Goal: Find specific page/section: Find specific page/section

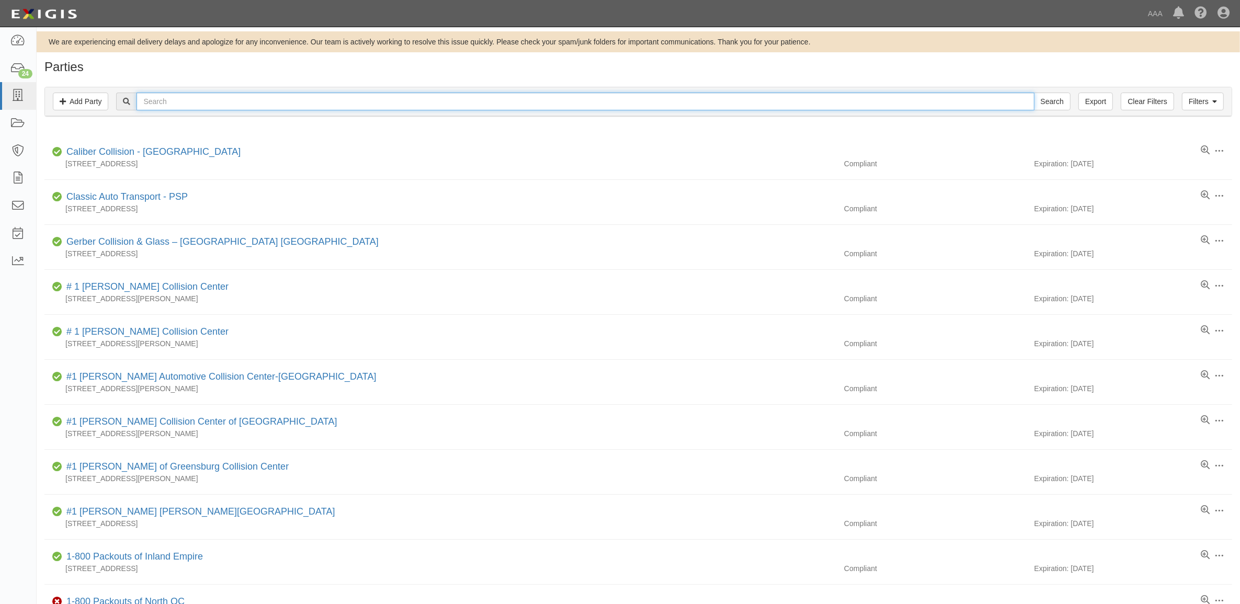
click at [167, 98] on input "text" at bounding box center [585, 102] width 897 height 18
type input "Tic Toc Towing"
click at [1034, 93] on input "Search" at bounding box center [1052, 102] width 37 height 18
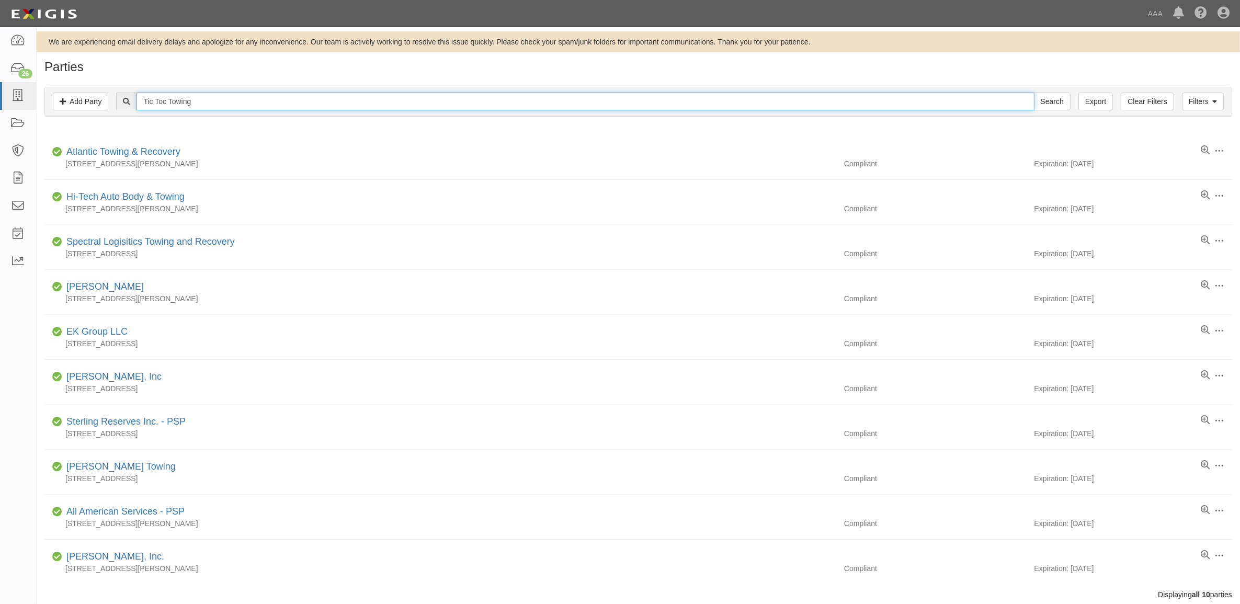
click at [220, 104] on input "Tic Toc Towing" at bounding box center [585, 102] width 897 height 18
type input "Tic Toc Tow"
click at [1034, 93] on input "Search" at bounding box center [1052, 102] width 37 height 18
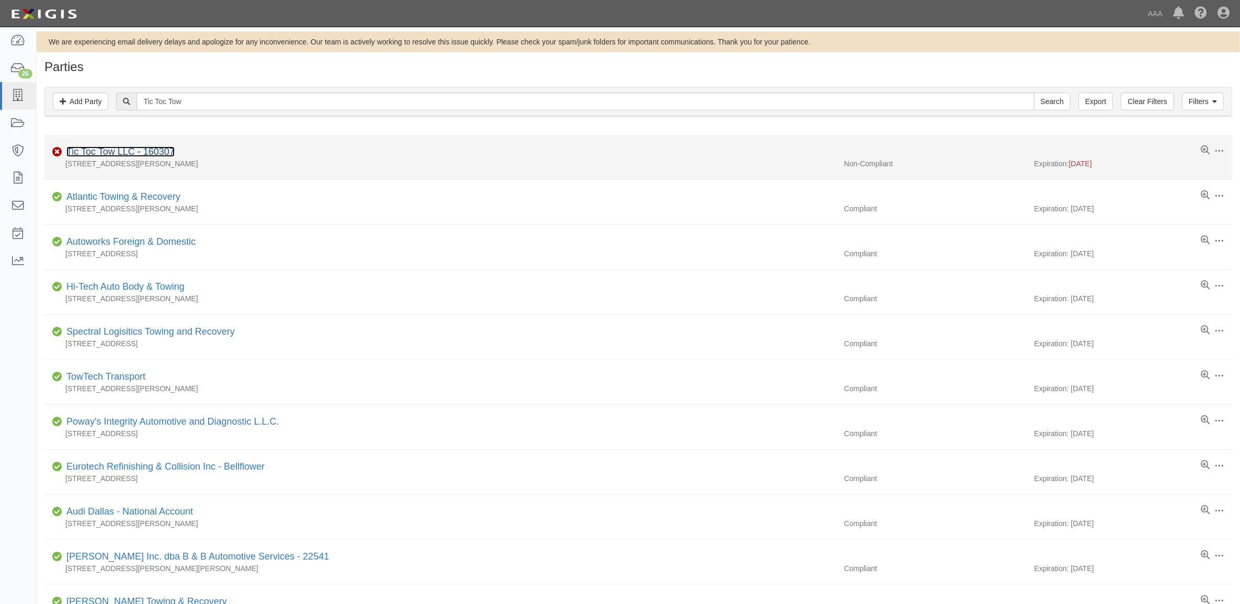
click at [151, 152] on link "Tic Toc Tow LLC - 160307" at bounding box center [120, 151] width 108 height 10
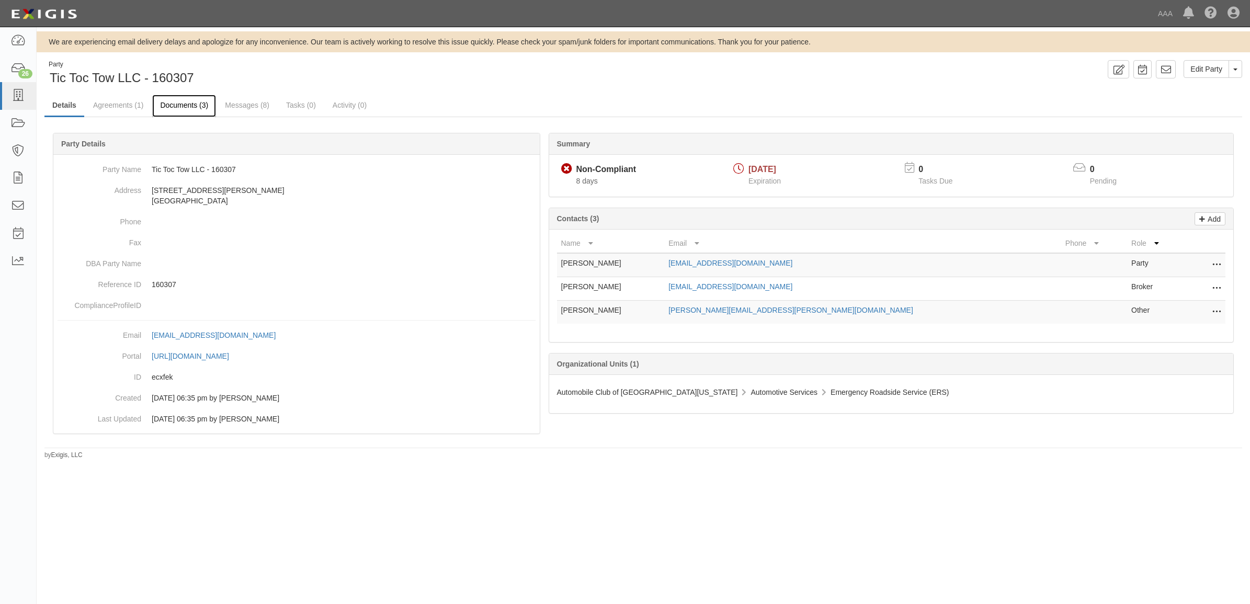
click at [179, 113] on link "Documents (3)" at bounding box center [184, 106] width 64 height 22
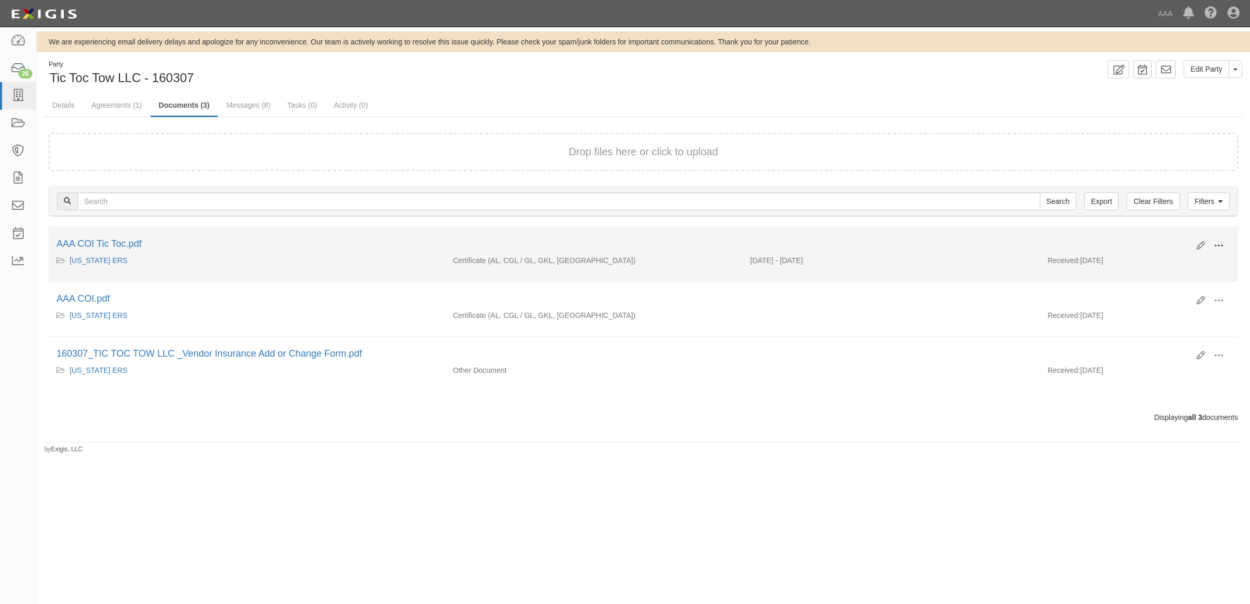
click at [1217, 245] on span at bounding box center [1218, 245] width 9 height 9
click at [1198, 260] on link "View" at bounding box center [1168, 261] width 83 height 19
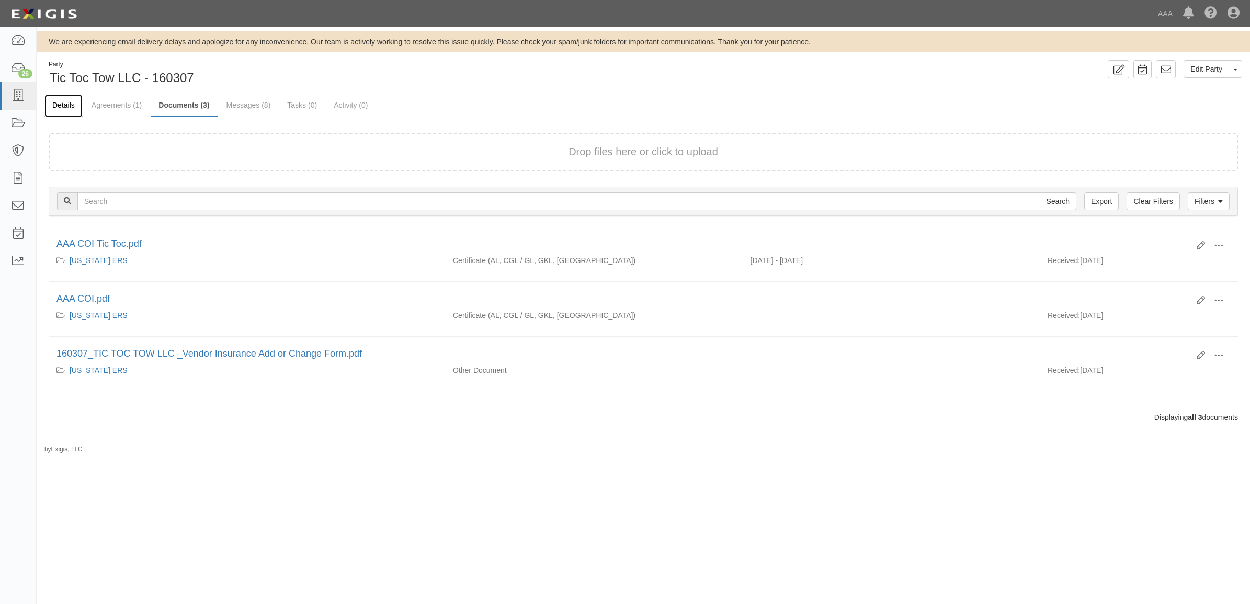
click at [63, 104] on link "Details" at bounding box center [63, 106] width 38 height 22
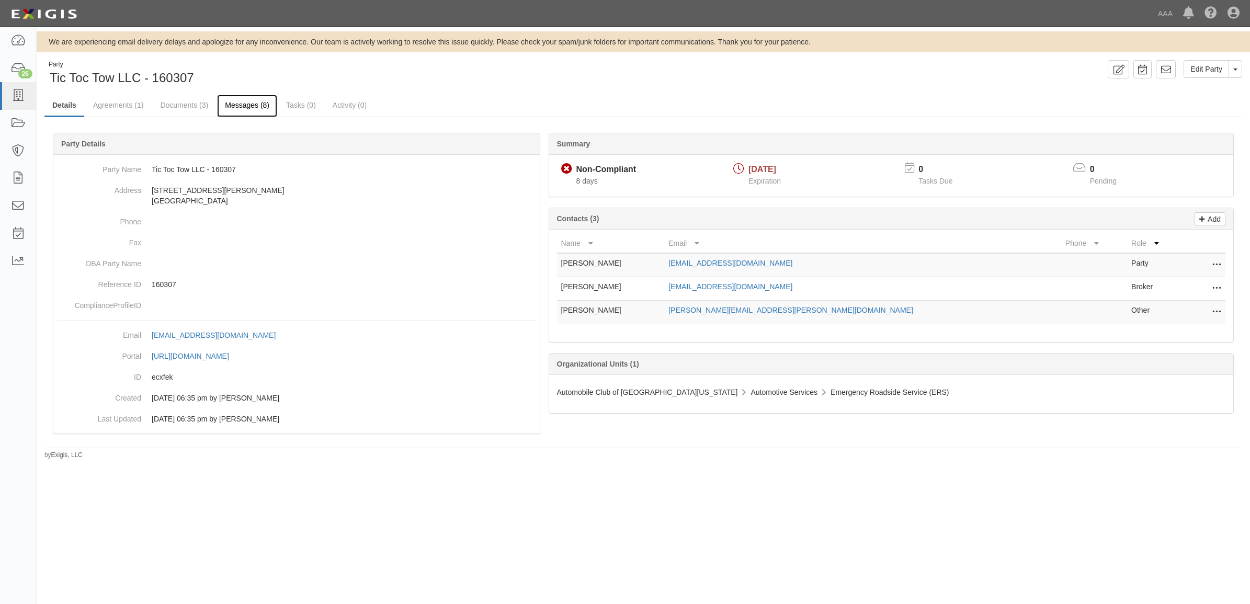
click at [233, 108] on link "Messages (8)" at bounding box center [247, 106] width 60 height 22
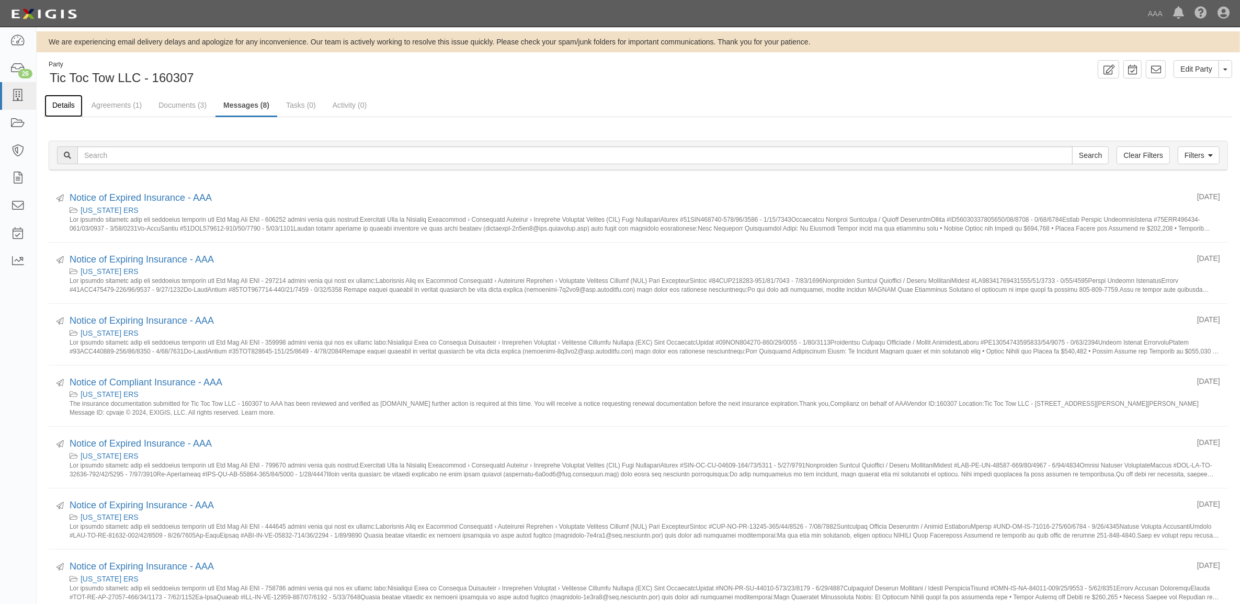
click at [72, 106] on link "Details" at bounding box center [63, 106] width 38 height 22
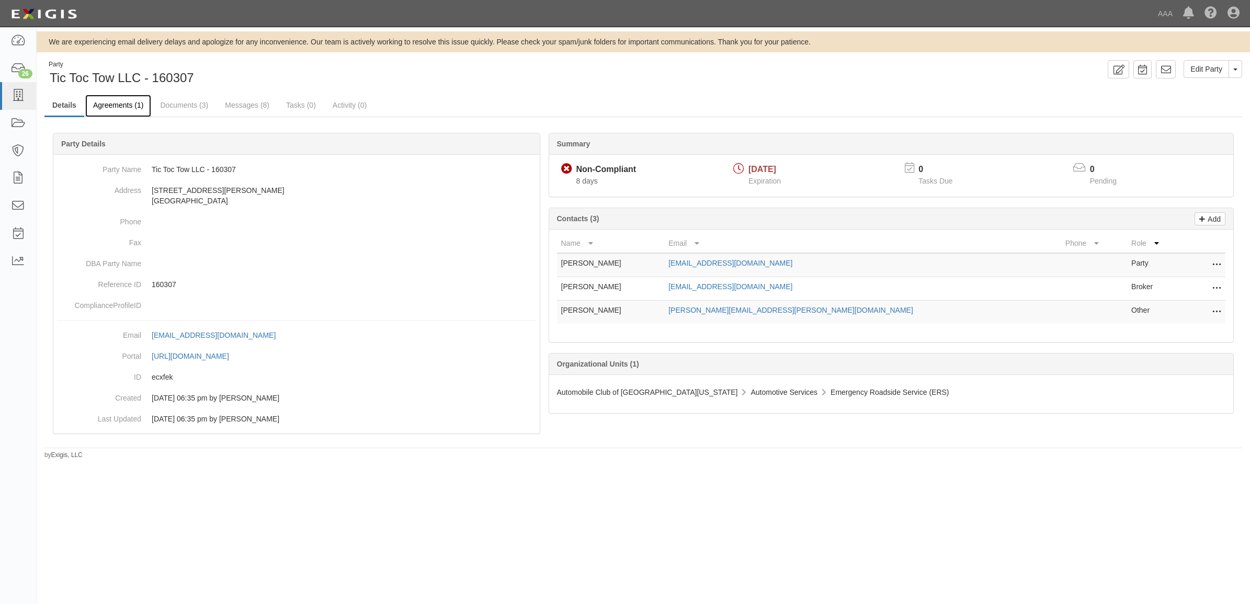
click at [127, 104] on link "Agreements (1)" at bounding box center [118, 106] width 66 height 22
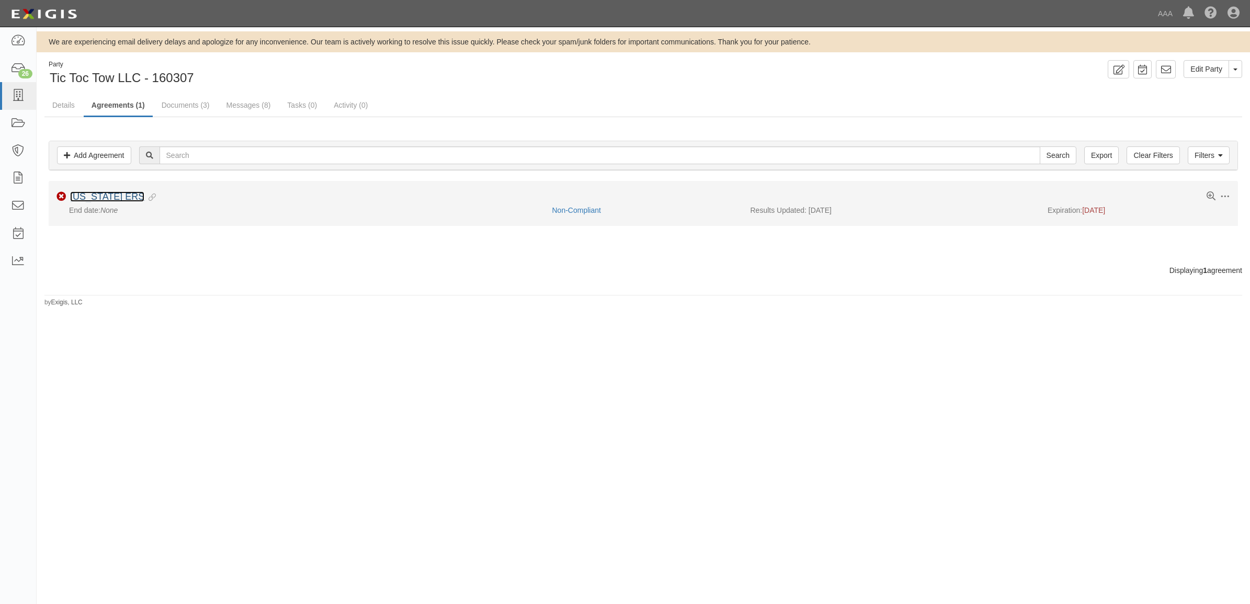
click at [122, 194] on link "[US_STATE] ERS" at bounding box center [107, 196] width 74 height 10
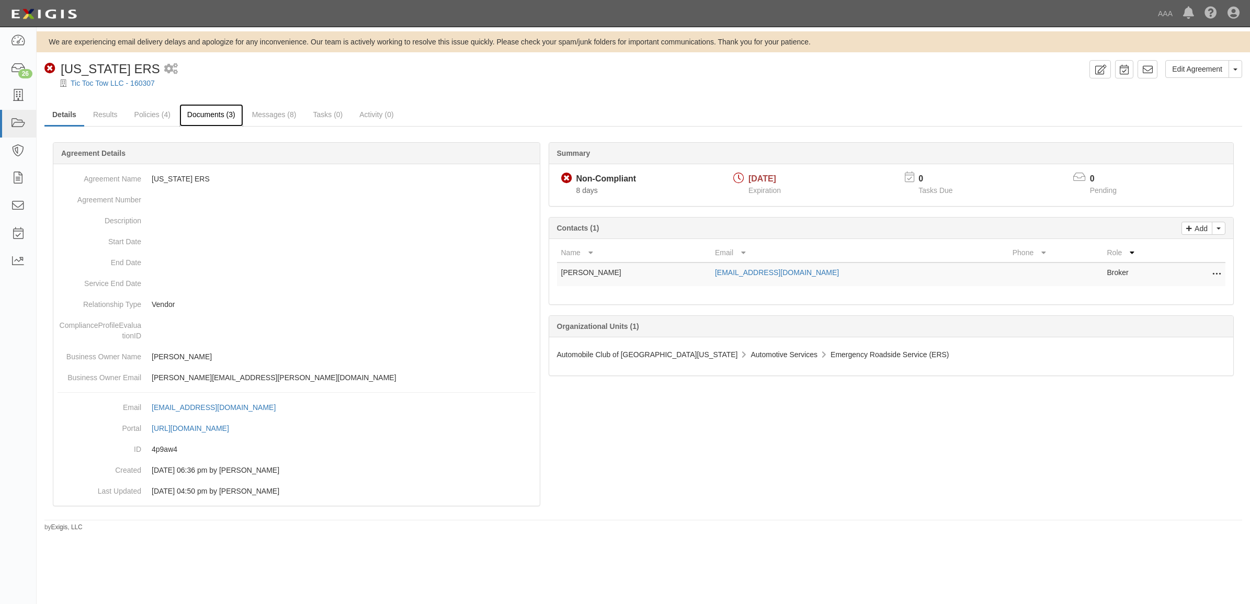
click at [218, 124] on link "Documents (3)" at bounding box center [211, 115] width 64 height 22
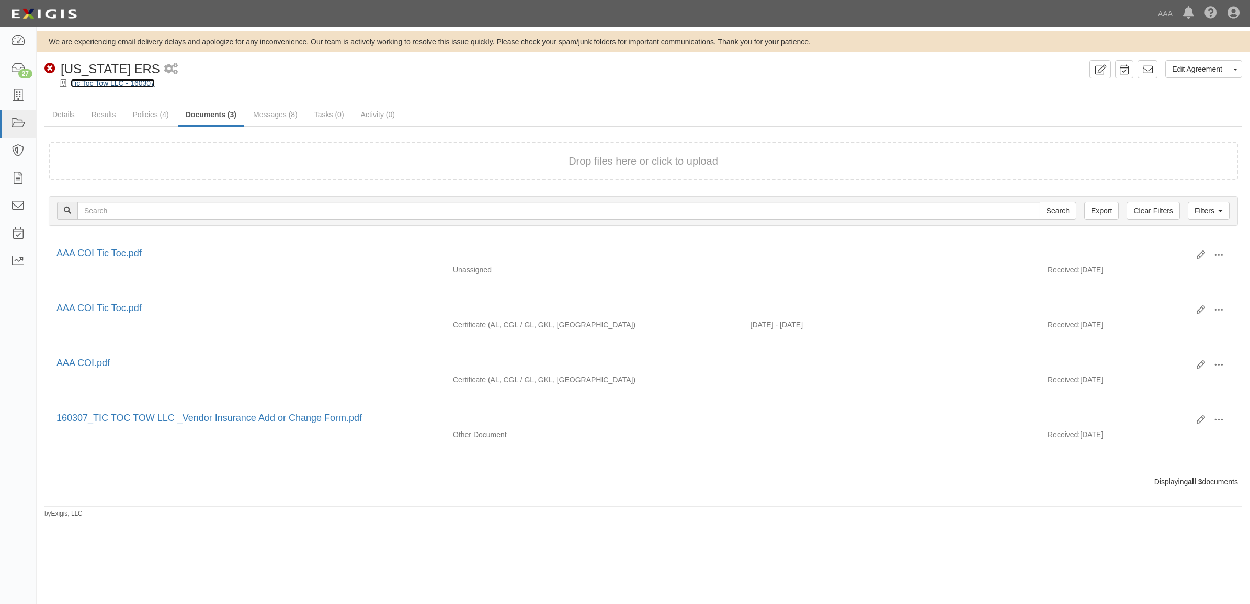
drag, startPoint x: 106, startPoint y: 84, endPoint x: 132, endPoint y: 107, distance: 34.8
click at [106, 84] on link "Tic Toc Tow LLC - 160307" at bounding box center [113, 83] width 84 height 8
